Goal: Task Accomplishment & Management: Manage account settings

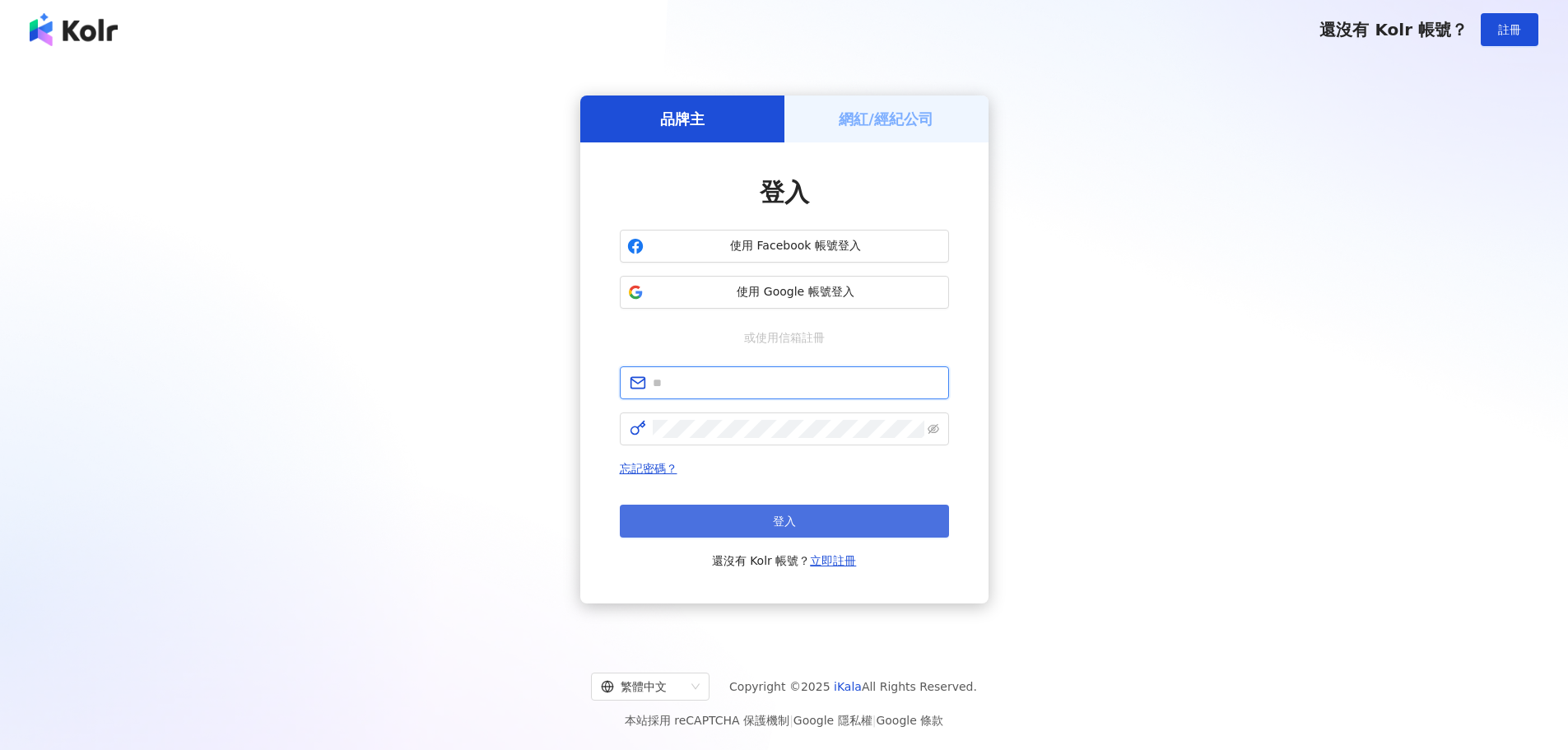
type input "**********"
click at [779, 521] on span "登入" at bounding box center [784, 520] width 23 height 13
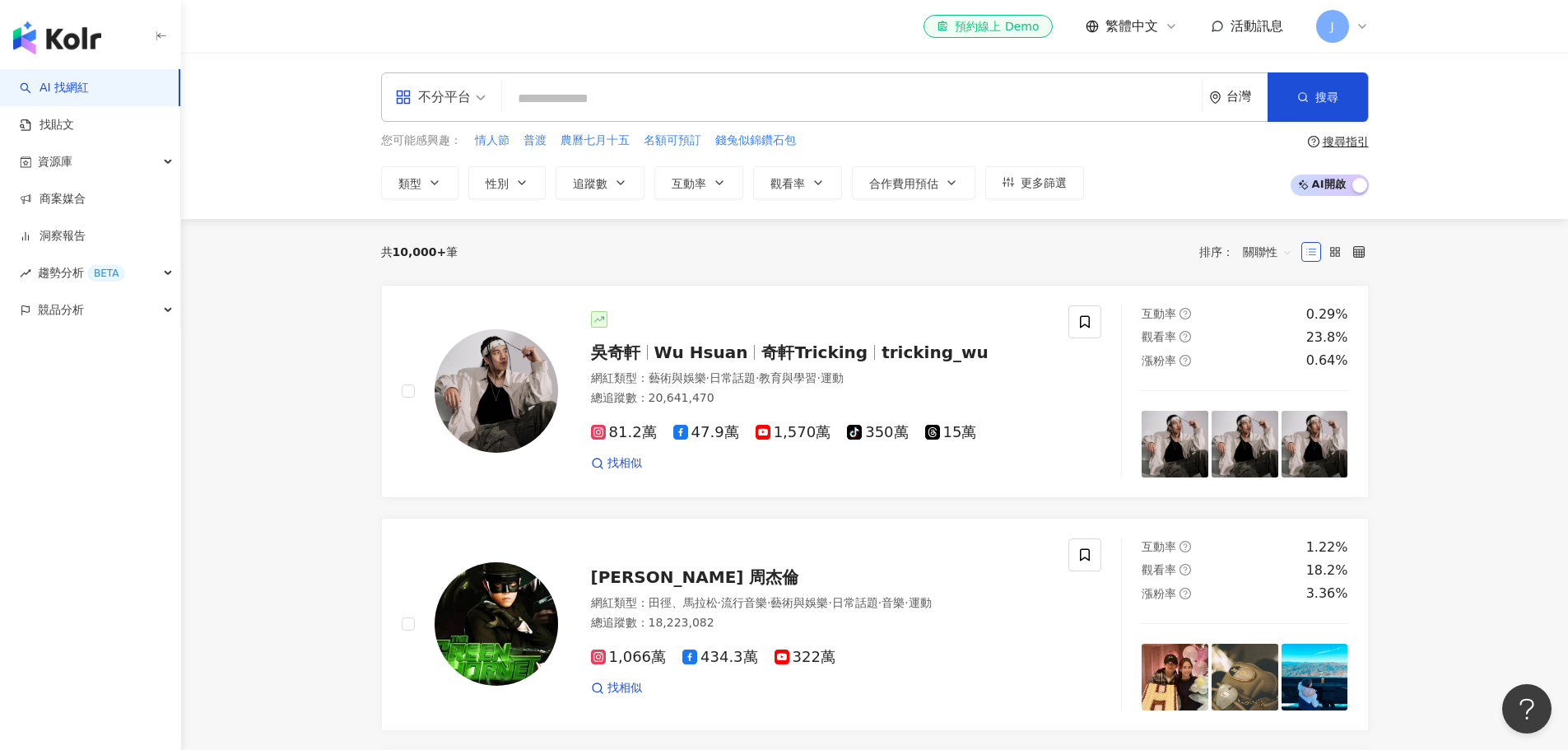
click at [1361, 26] on icon at bounding box center [1362, 26] width 13 height 13
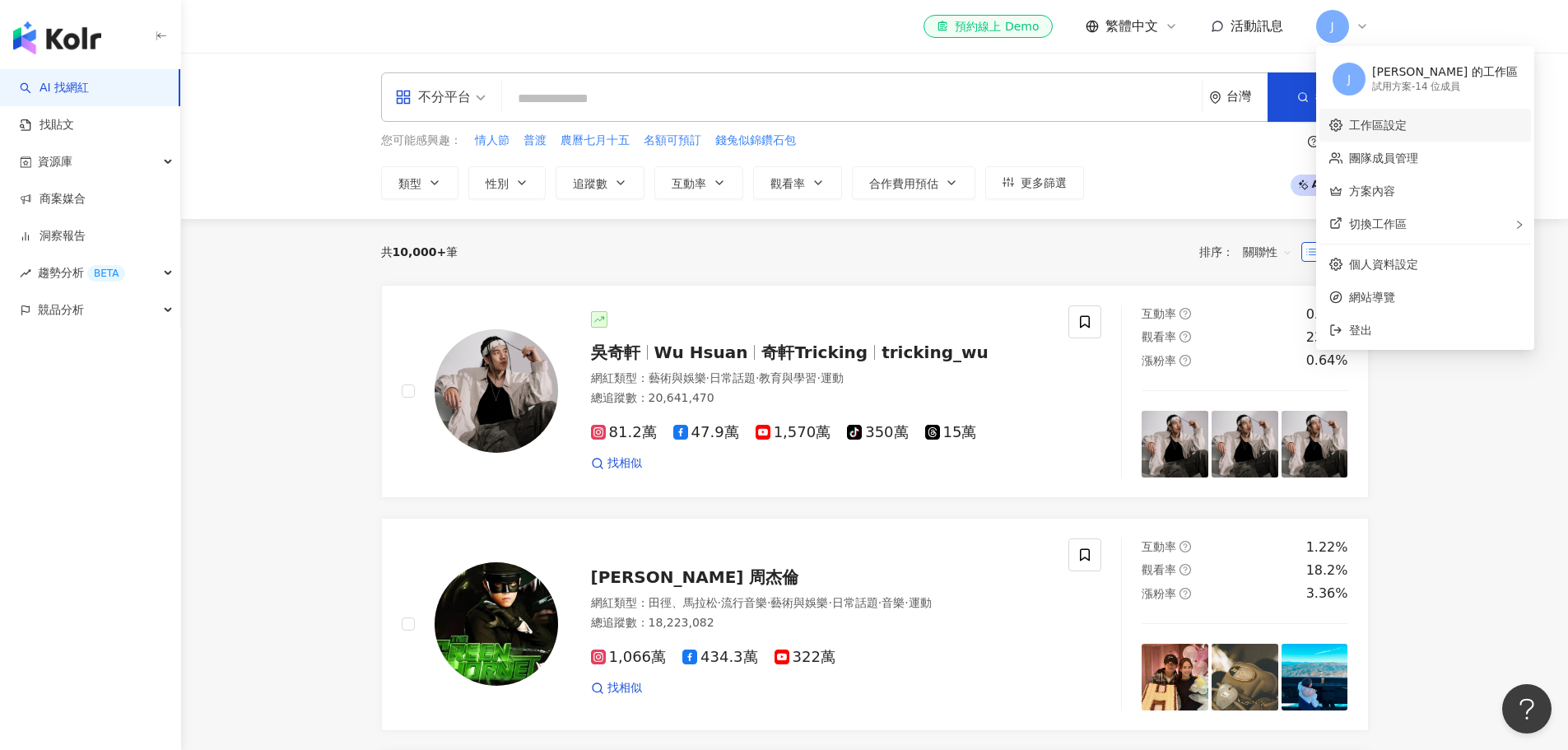
click at [1407, 123] on link "工作區設定" at bounding box center [1378, 125] width 58 height 13
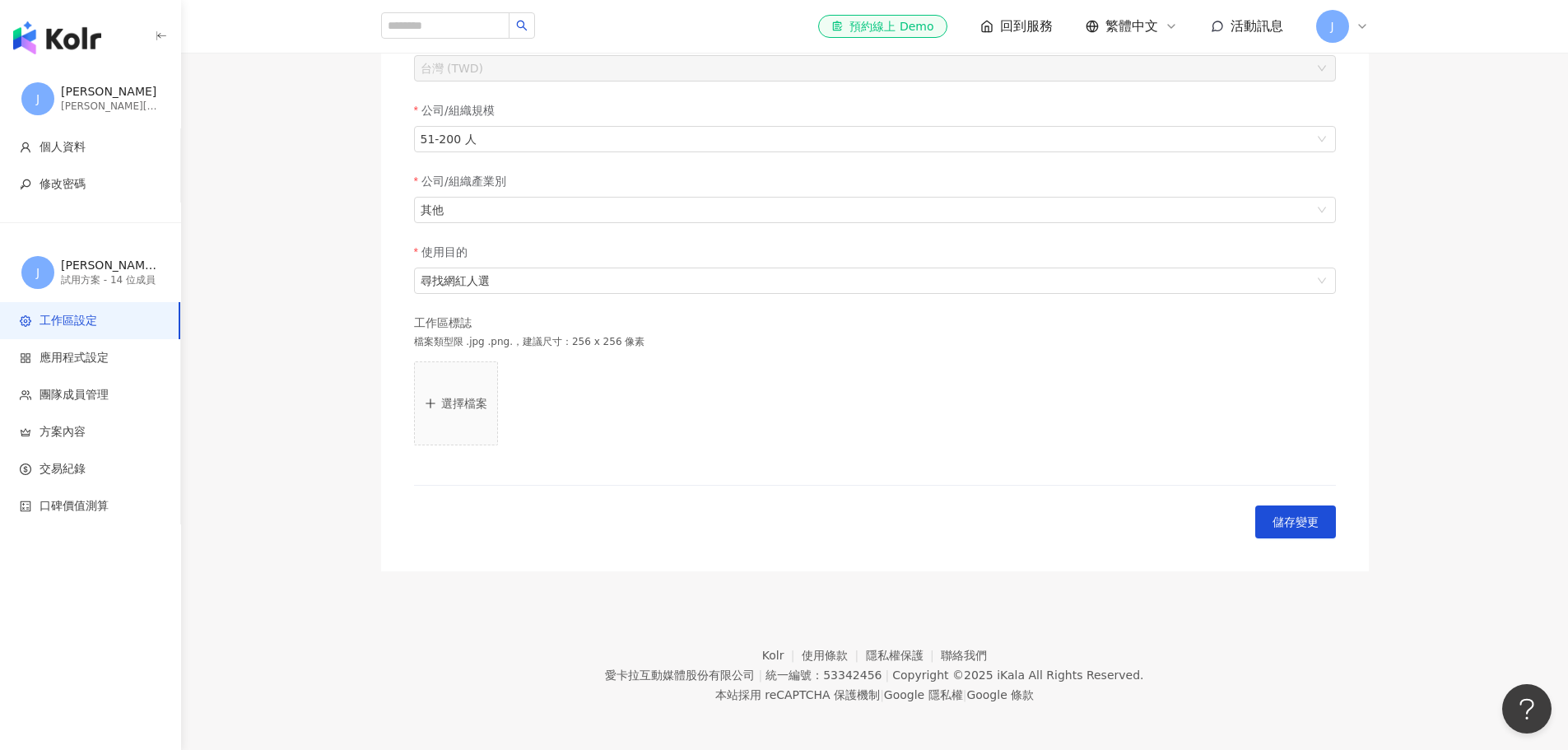
scroll to position [305, 0]
click at [99, 387] on span "團隊成員管理" at bounding box center [74, 395] width 69 height 16
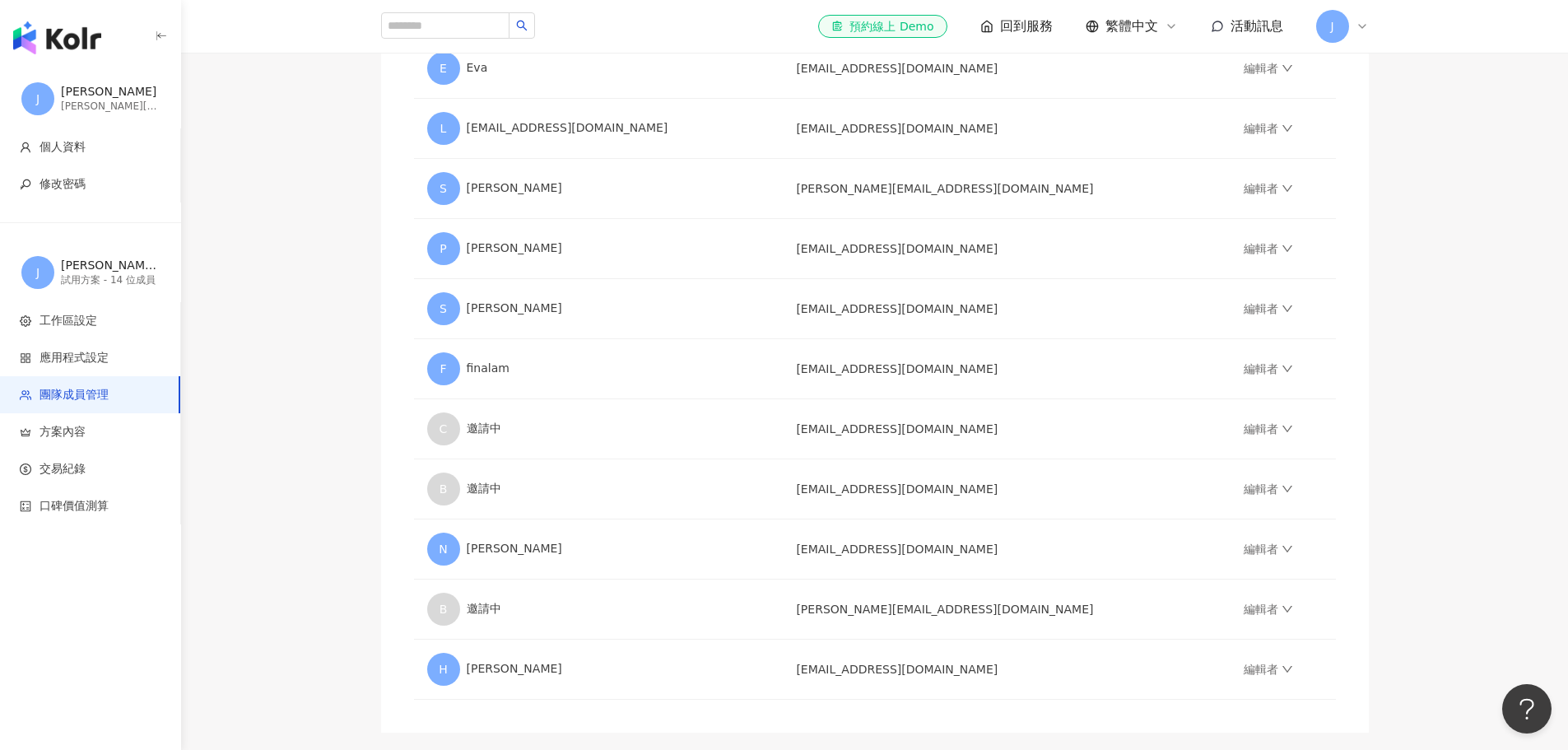
scroll to position [508, 0]
